Goal: Task Accomplishment & Management: Complete application form

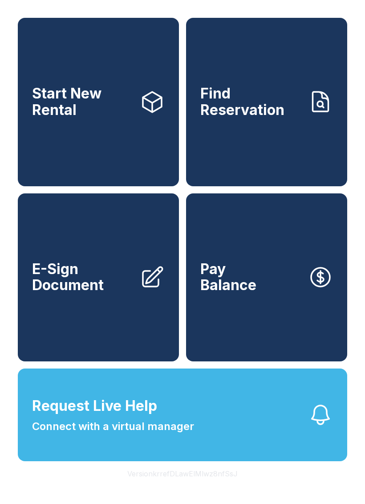
click at [94, 291] on span "E-Sign Document" at bounding box center [82, 277] width 101 height 33
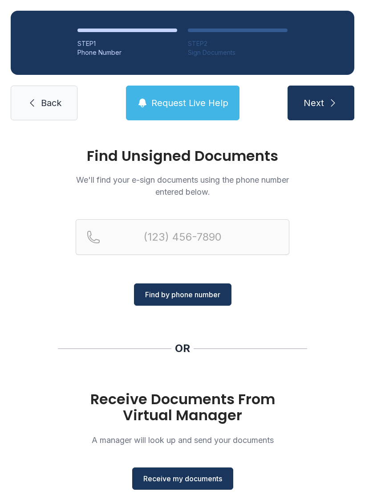
click at [200, 477] on span "Receive my documents" at bounding box center [182, 478] width 79 height 11
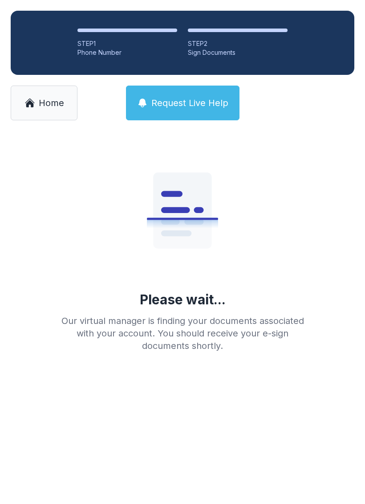
click at [49, 105] on span "Home" at bounding box center [51, 103] width 25 height 12
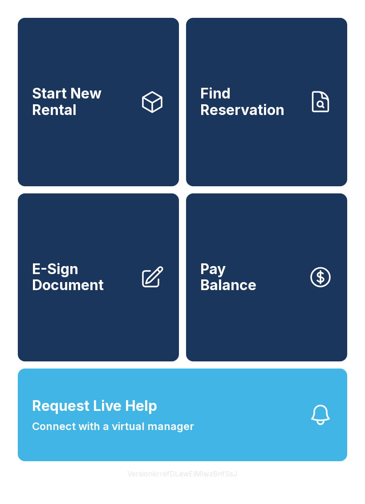
click at [118, 294] on span "E-Sign Document" at bounding box center [82, 277] width 101 height 33
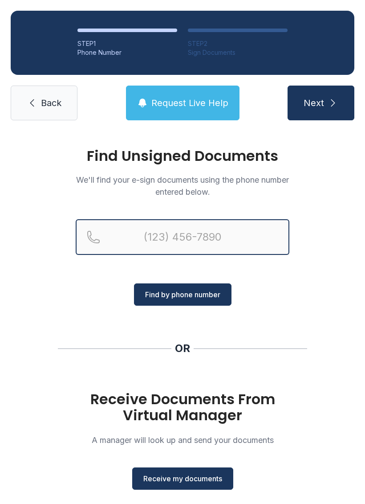
click at [242, 232] on input "Reservation phone number" at bounding box center [183, 237] width 214 height 36
type input "[PHONE_NUMBER]"
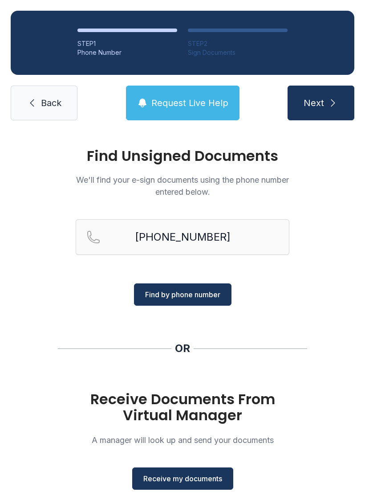
click at [199, 298] on span "Find by phone number" at bounding box center [182, 294] width 75 height 11
click at [214, 297] on span "Find by phone number" at bounding box center [182, 294] width 75 height 11
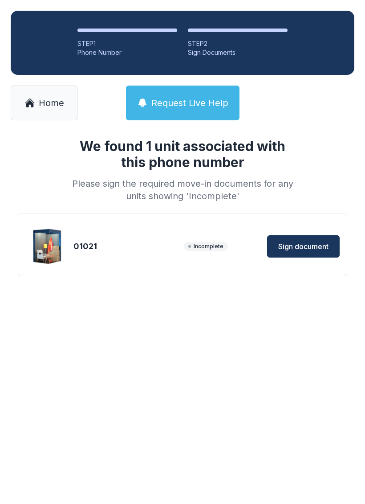
click at [307, 245] on span "Sign document" at bounding box center [303, 246] width 50 height 11
click at [46, 100] on span "Home" at bounding box center [51, 103] width 25 height 12
